Goal: Check status: Check status

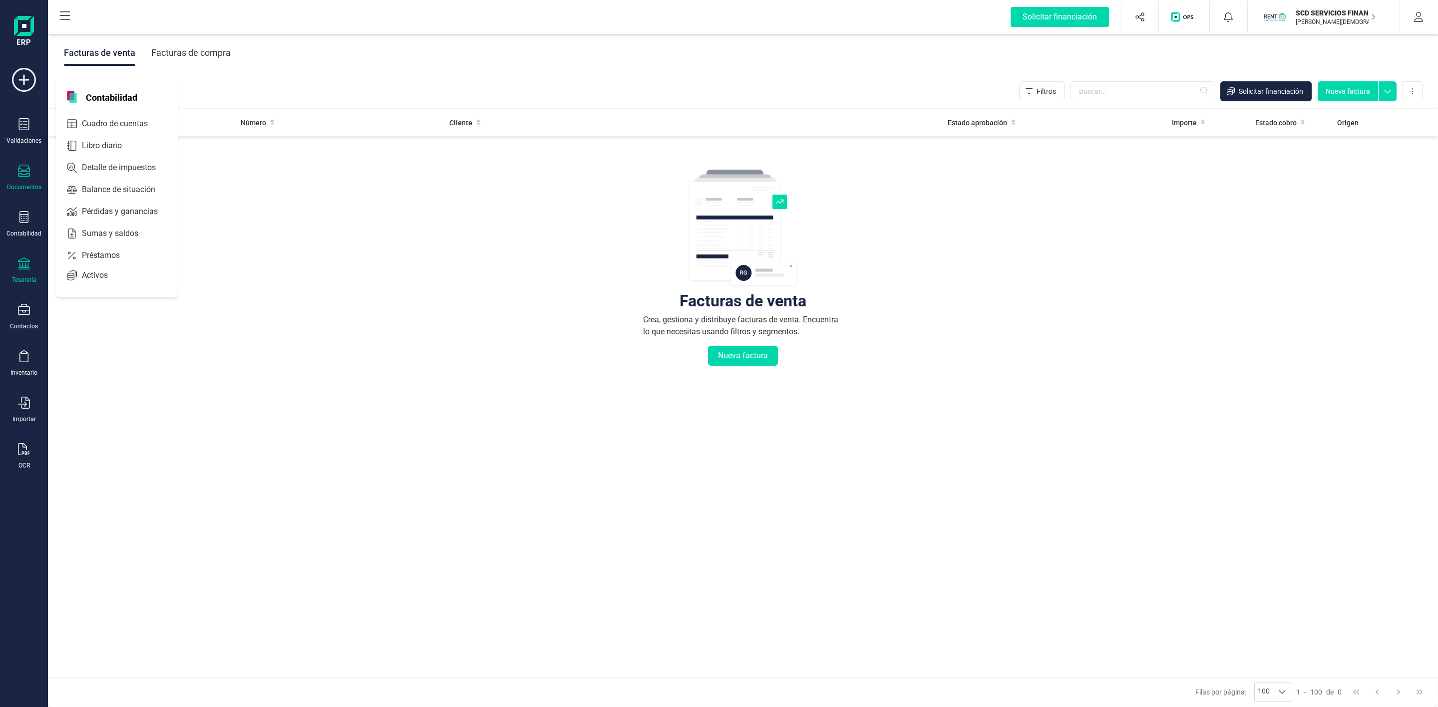
click at [29, 264] on icon at bounding box center [24, 264] width 12 height 12
click at [29, 223] on icon at bounding box center [24, 217] width 12 height 12
click at [127, 253] on span "Préstamos" at bounding box center [108, 256] width 60 height 12
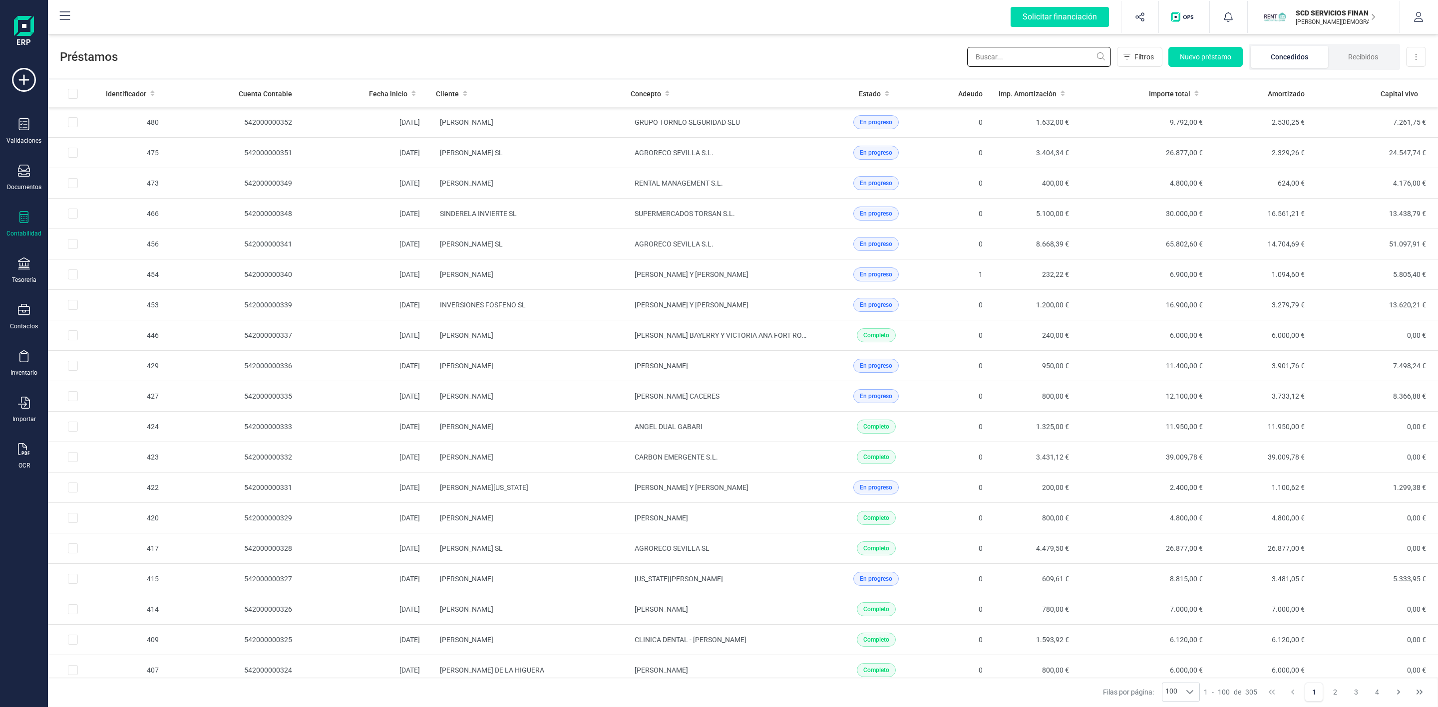
click at [1059, 60] on input "text" at bounding box center [1039, 57] width 144 height 20
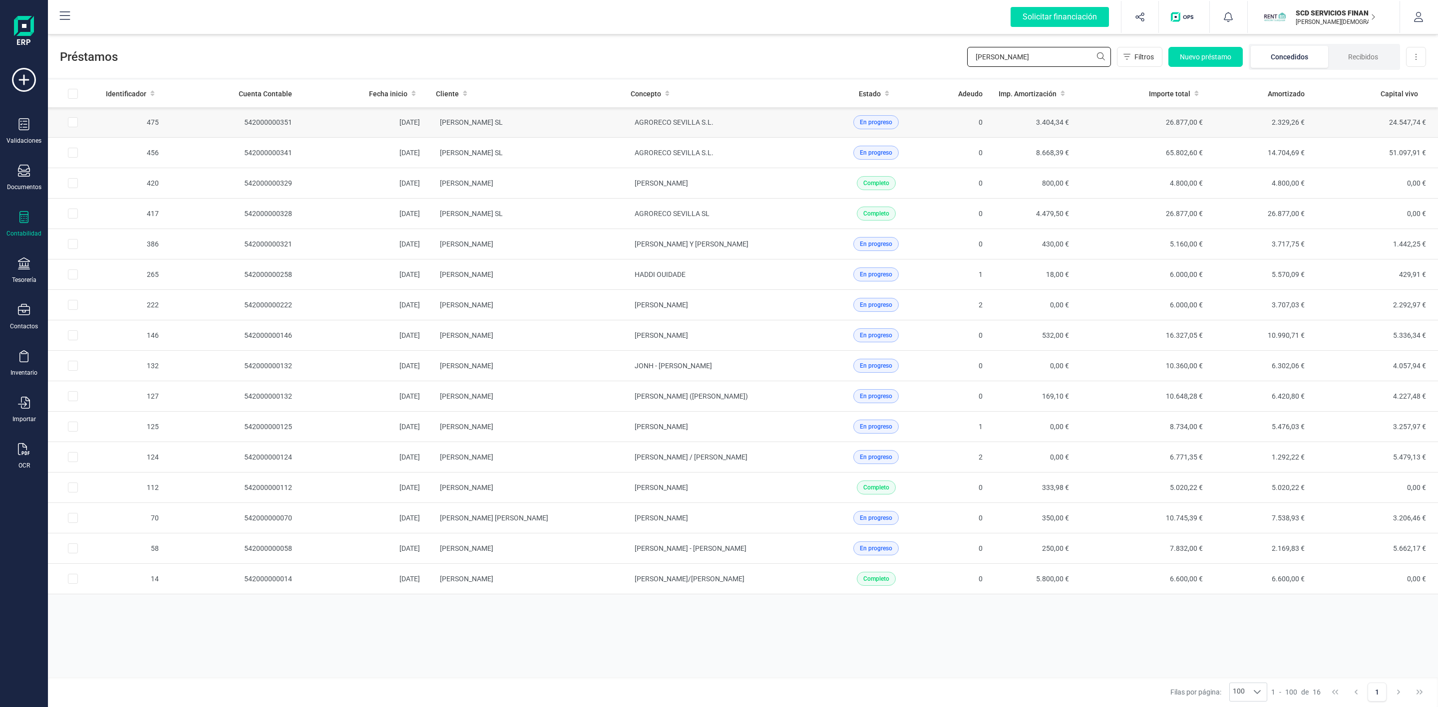
type input "[PERSON_NAME]"
click at [585, 130] on td "[PERSON_NAME] SL" at bounding box center [525, 122] width 195 height 30
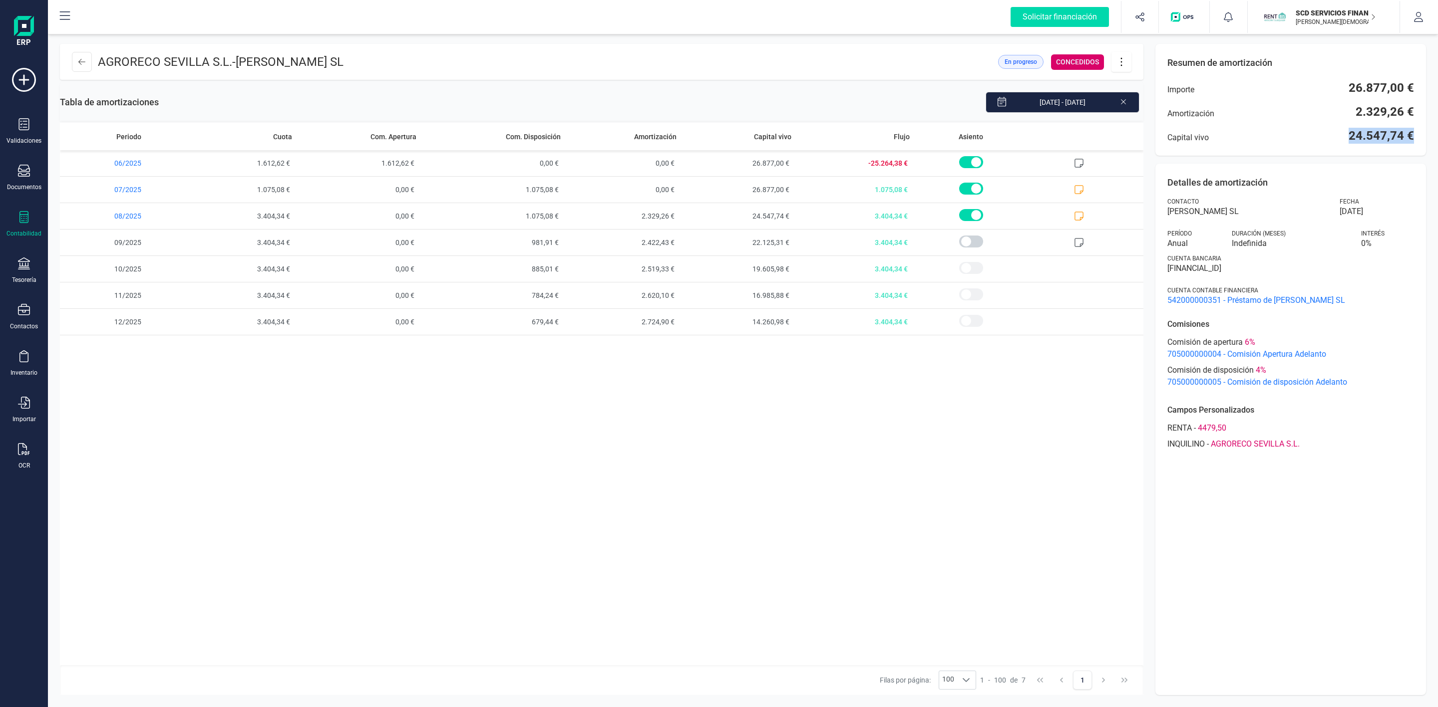
drag, startPoint x: 1349, startPoint y: 141, endPoint x: 1425, endPoint y: 139, distance: 75.4
click at [1425, 139] on div "Resumen de amortización Importe 26.877,00 € Amortización 2.329,26 € Capital viv…" at bounding box center [1290, 100] width 271 height 112
copy span "24.547,74 €"
click at [78, 65] on icon at bounding box center [81, 62] width 7 height 8
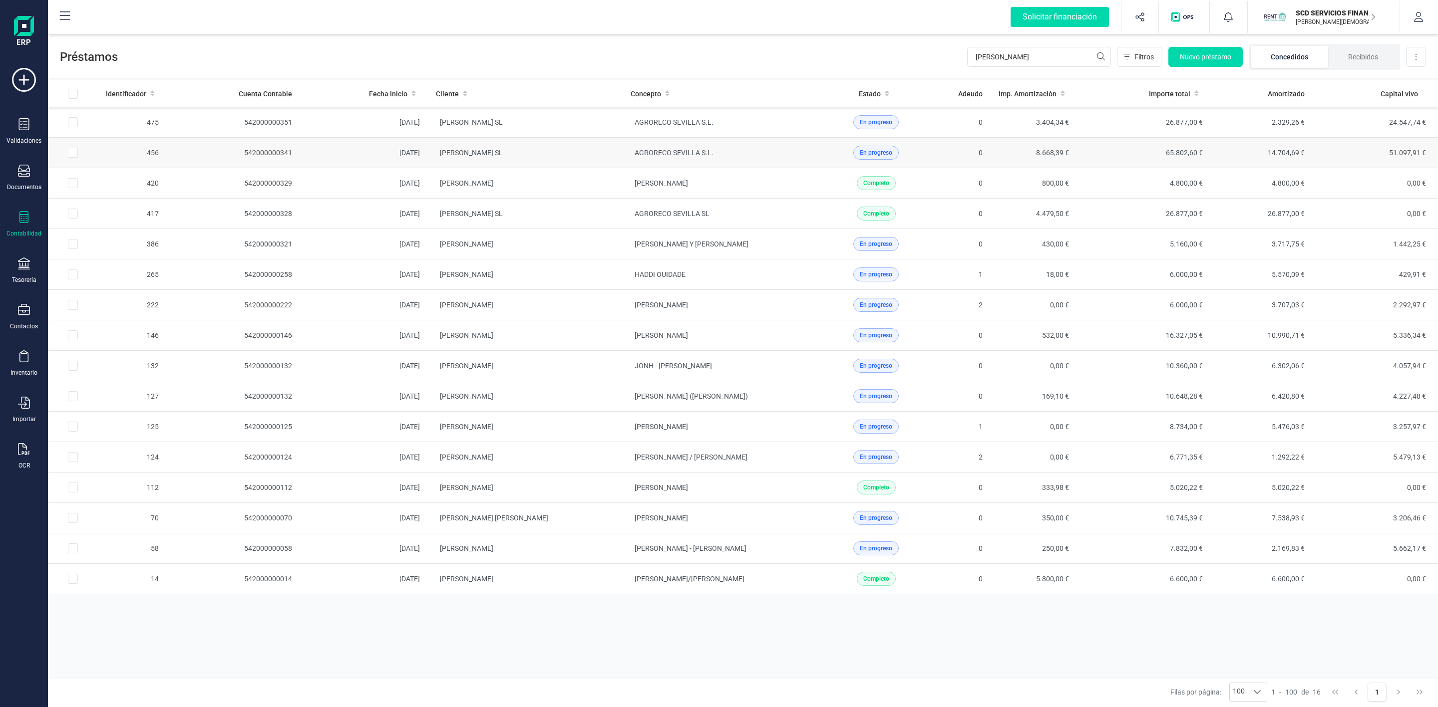
click at [618, 151] on td "[PERSON_NAME] SL" at bounding box center [525, 153] width 195 height 30
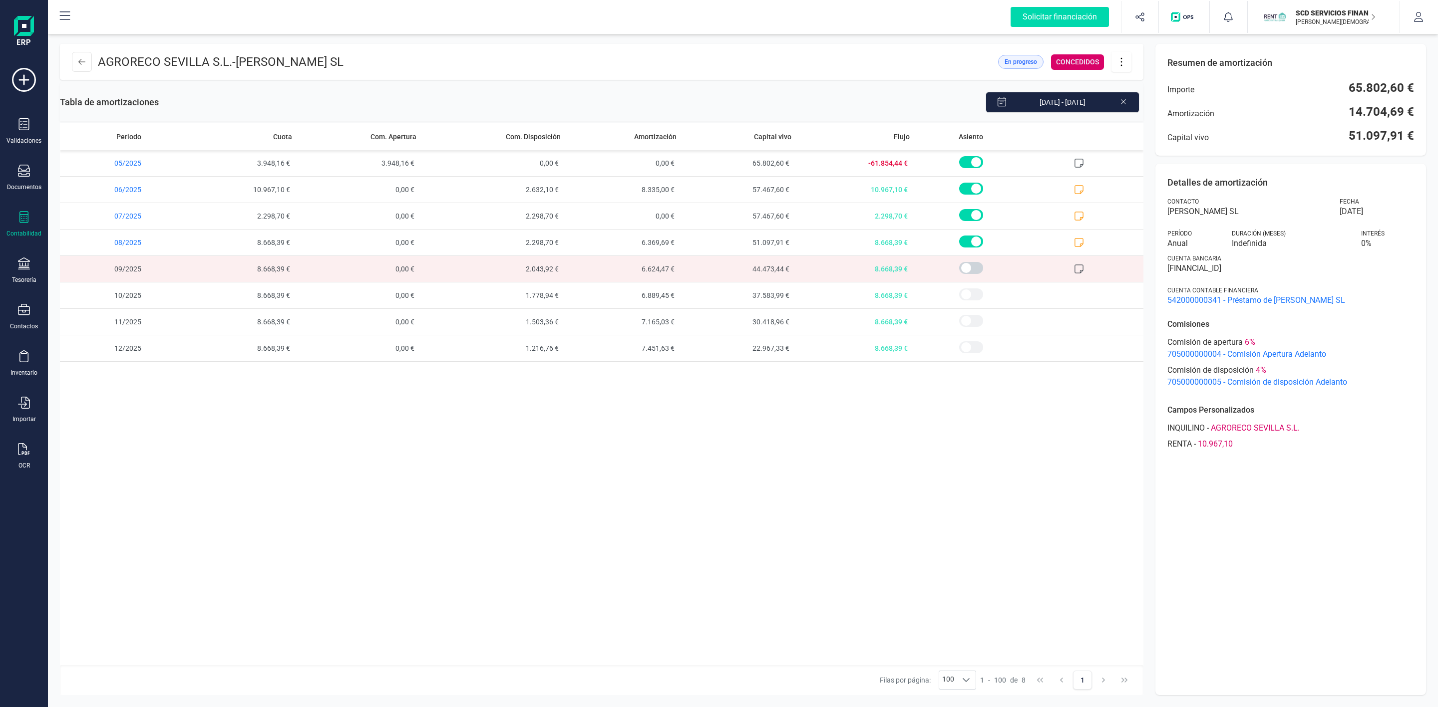
click at [1427, 138] on div "AGRORECO SEVILLA S.L. - [PERSON_NAME] SL En progreso CONCEDIDOS Tabla de amorti…" at bounding box center [743, 369] width 1390 height 675
click at [1388, 134] on span "51.097,91 €" at bounding box center [1380, 136] width 65 height 16
click at [84, 60] on icon at bounding box center [81, 62] width 7 height 8
